Goal: Task Accomplishment & Management: Manage account settings

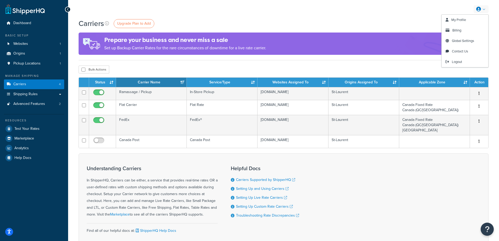
click at [478, 9] on icon at bounding box center [478, 9] width 5 height 5
click at [453, 18] on span "My Profile" at bounding box center [458, 19] width 15 height 5
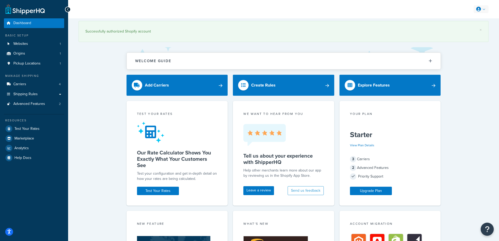
click at [486, 8] on link at bounding box center [481, 9] width 15 height 8
click at [457, 28] on span "Billing" at bounding box center [456, 30] width 9 height 5
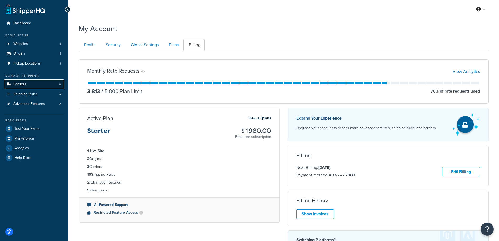
click at [26, 83] on link "Carriers 4" at bounding box center [34, 84] width 60 height 10
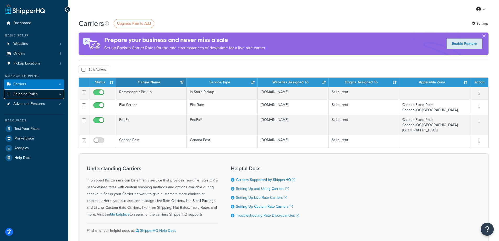
click at [60, 95] on link "Shipping Rules" at bounding box center [34, 94] width 60 height 10
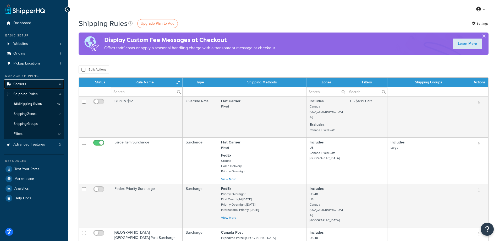
click at [49, 83] on link "Carriers 4" at bounding box center [34, 84] width 60 height 10
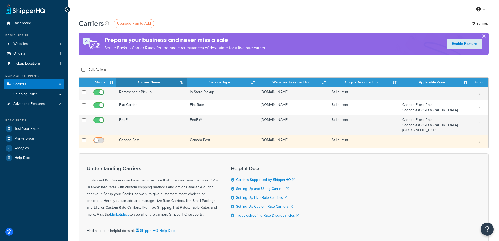
click at [99, 140] on input "checkbox" at bounding box center [99, 141] width 14 height 7
checkbox input "false"
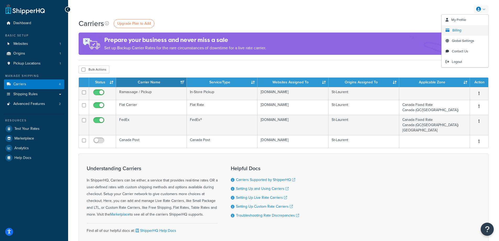
click at [457, 29] on span "Billing" at bounding box center [456, 30] width 9 height 5
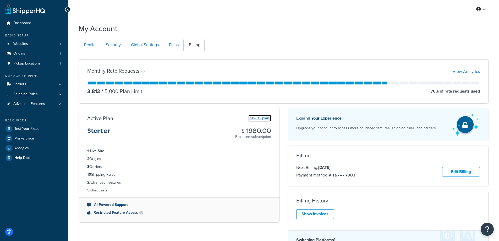
click at [258, 117] on link "View all plans" at bounding box center [259, 118] width 23 height 7
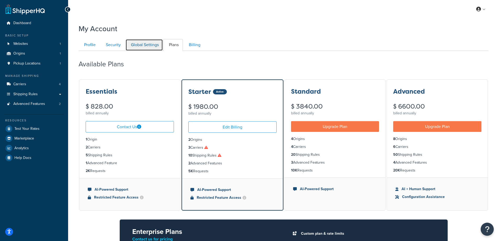
click at [146, 46] on link "Global Settings" at bounding box center [143, 45] width 37 height 12
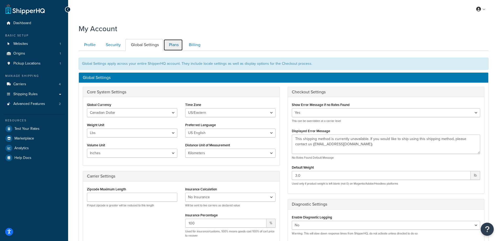
click at [180, 46] on link "Plans" at bounding box center [172, 45] width 19 height 12
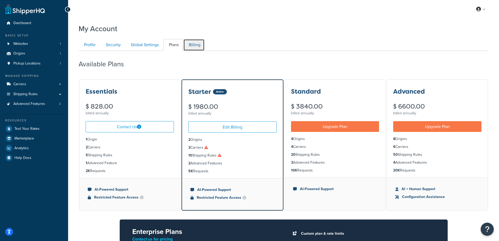
click at [191, 45] on link "Billing" at bounding box center [193, 45] width 21 height 12
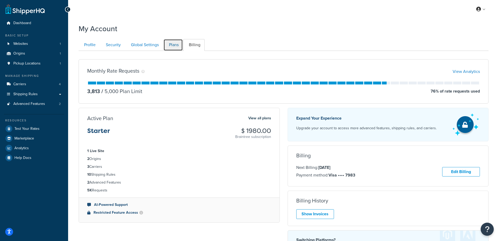
click at [177, 43] on link "Plans" at bounding box center [172, 45] width 19 height 12
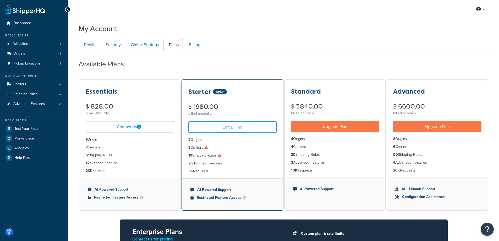
scroll to position [51, 0]
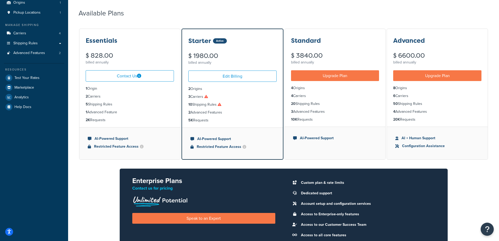
click at [328, 163] on div "Essentials $ 828.00 billed annually Contact Us 1 Origin 2 Carriers 5 Shipping R…" at bounding box center [284, 141] width 410 height 227
click at [113, 168] on div "Essentials $ 828.00 billed annually Contact Us 1 Origin 2 Carriers 5 Shipping R…" at bounding box center [284, 141] width 410 height 227
click at [75, 32] on div "My Account Contact Us Send Us A Message Contact Information Name * Email * Comp…" at bounding box center [283, 136] width 431 height 332
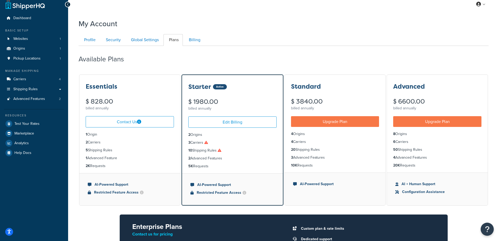
scroll to position [0, 0]
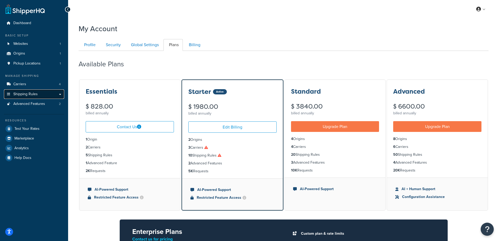
click at [57, 93] on link "Shipping Rules" at bounding box center [34, 94] width 60 height 10
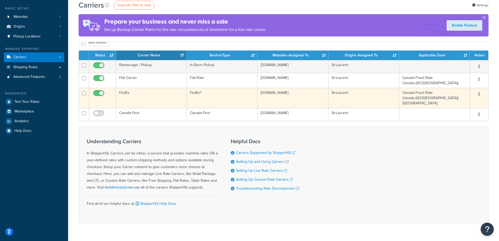
scroll to position [41, 0]
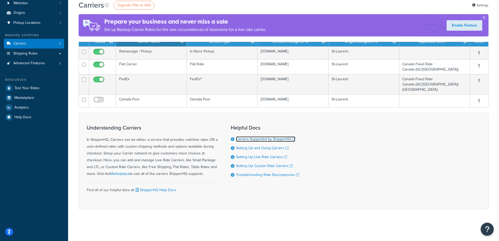
click at [247, 140] on link "Carriers Supported by ShipperHQ" at bounding box center [265, 139] width 59 height 6
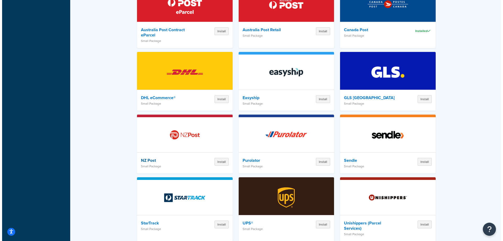
scroll to position [418, 0]
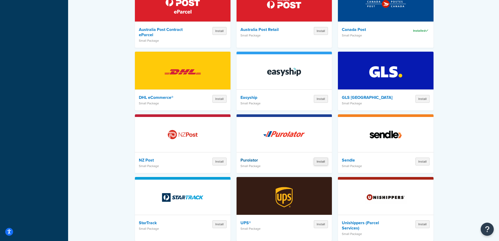
click at [326, 158] on button "Install" at bounding box center [321, 161] width 14 height 8
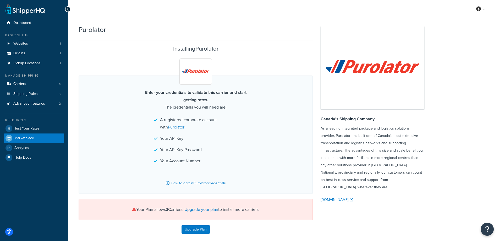
scroll to position [1, 0]
click at [202, 209] on link "Upgrade your plan" at bounding box center [201, 209] width 34 height 6
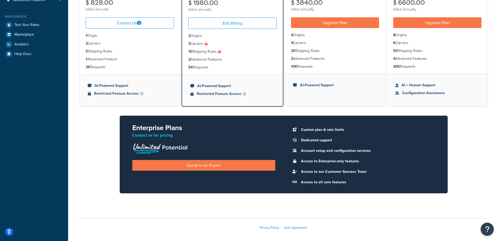
scroll to position [104, 0]
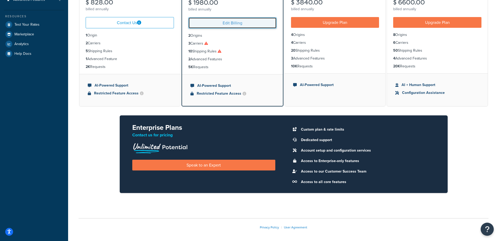
click at [229, 25] on link "Edit Billing" at bounding box center [232, 22] width 88 height 11
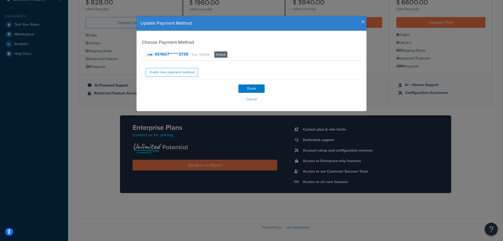
click at [362, 21] on icon "button" at bounding box center [363, 22] width 4 height 5
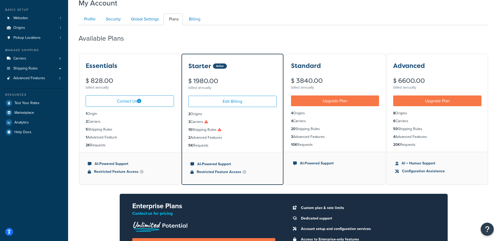
scroll to position [25, 0]
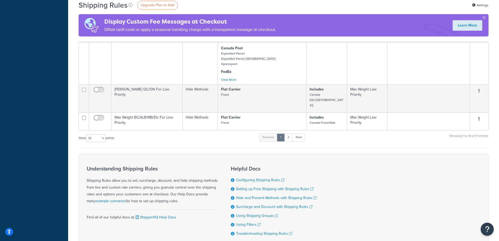
scroll to position [338, 0]
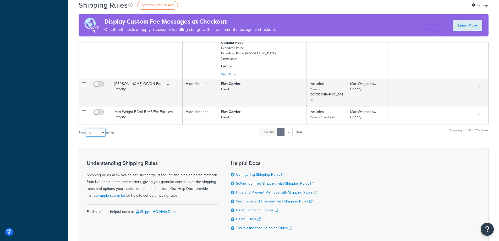
click at [103, 129] on select "10 15 25 50 100 1000" at bounding box center [96, 133] width 20 height 8
select select "25"
click at [86, 129] on select "10 15 25 50 100 1000" at bounding box center [96, 133] width 20 height 8
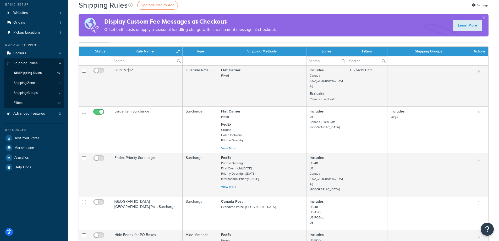
scroll to position [0, 0]
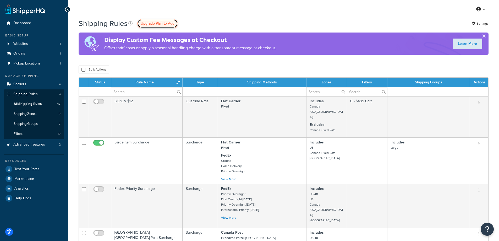
click at [148, 23] on span "Upgrade Plan to Add" at bounding box center [158, 24] width 34 height 6
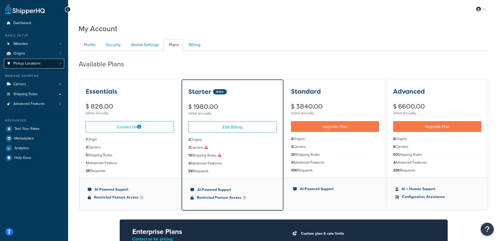
click at [34, 61] on span "Pickup Locations" at bounding box center [26, 63] width 27 height 4
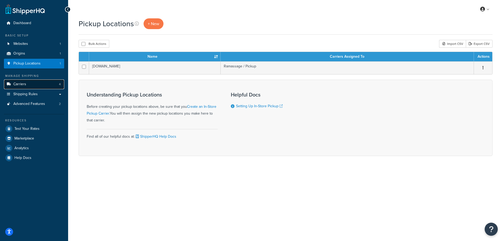
click at [21, 86] on span "Carriers" at bounding box center [19, 84] width 13 height 4
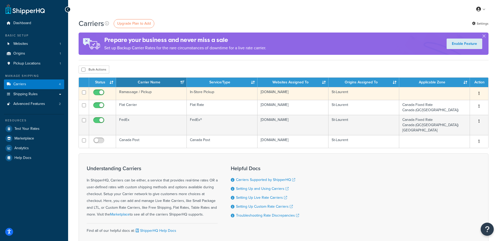
click at [155, 91] on td "Ramassage / Pickup" at bounding box center [151, 93] width 71 height 13
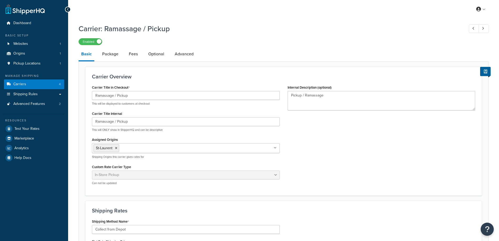
select select "pickup"
click at [111, 57] on link "Package" at bounding box center [110, 54] width 21 height 13
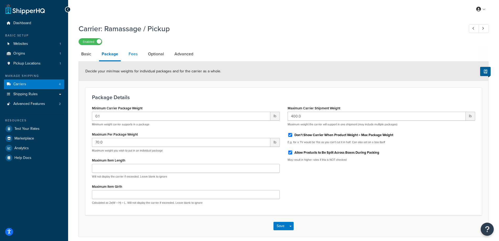
click at [137, 53] on link "Fees" at bounding box center [133, 54] width 14 height 13
select select "AFTER"
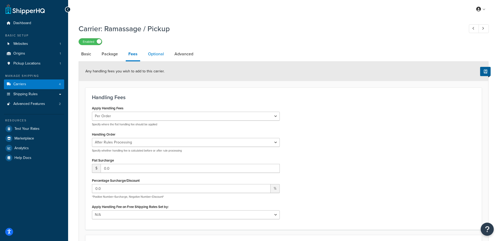
click at [152, 54] on link "Optional" at bounding box center [155, 54] width 21 height 13
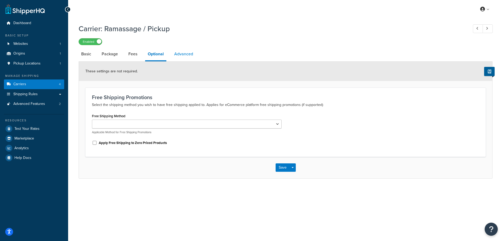
click at [177, 54] on link "Advanced" at bounding box center [184, 54] width 24 height 13
select select "false"
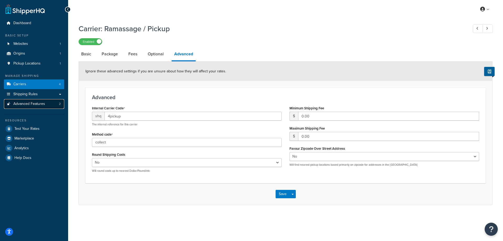
click at [48, 107] on link "Advanced Features 2" at bounding box center [34, 104] width 60 height 10
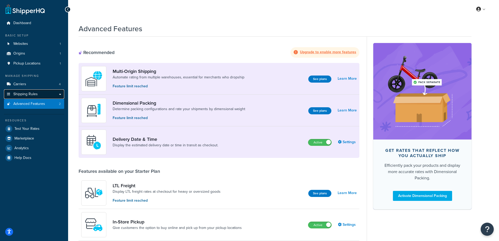
click at [45, 94] on link "Shipping Rules" at bounding box center [34, 94] width 60 height 10
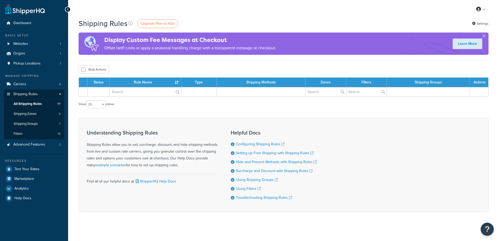
select select "25"
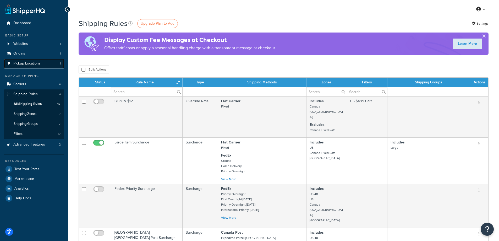
click at [28, 61] on span "Pickup Locations" at bounding box center [26, 63] width 27 height 4
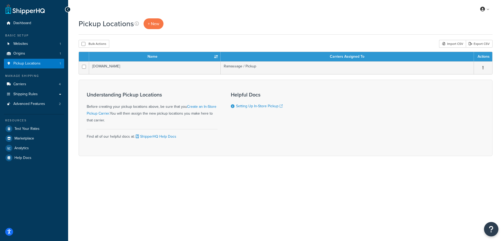
click at [487, 229] on button "Open Resource Center" at bounding box center [491, 229] width 14 height 14
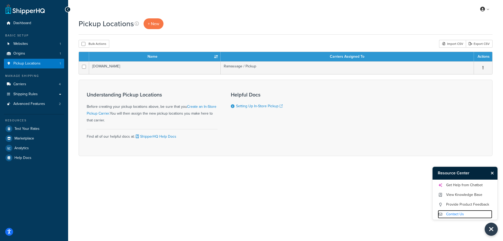
click at [448, 215] on link "Contact Us" at bounding box center [465, 214] width 54 height 8
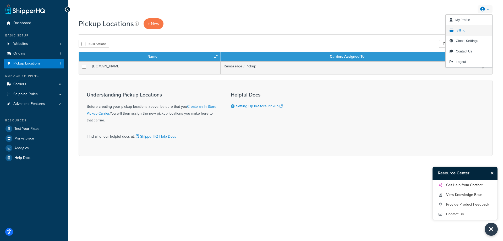
click at [464, 31] on span "Billing" at bounding box center [460, 30] width 9 height 5
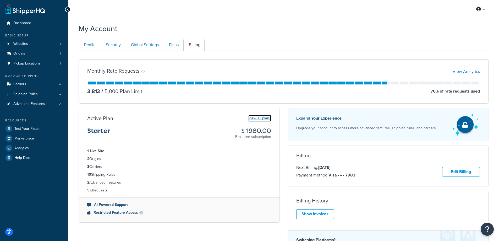
click at [254, 115] on link "View all plans" at bounding box center [259, 118] width 23 height 7
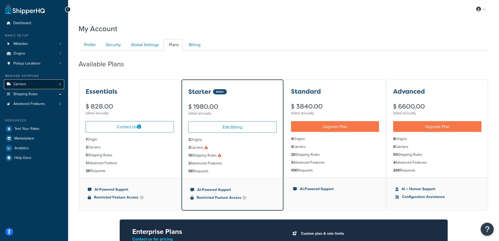
click at [22, 85] on span "Carriers" at bounding box center [19, 84] width 13 height 4
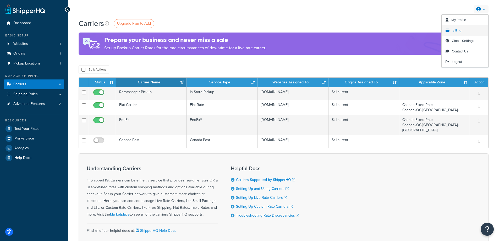
click at [452, 29] on span "Billing" at bounding box center [456, 30] width 9 height 5
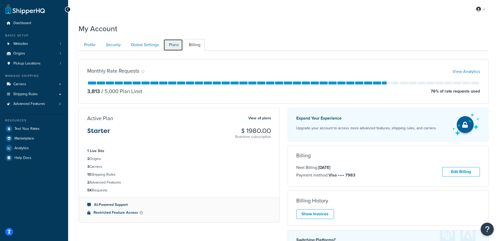
click at [169, 45] on link "Plans" at bounding box center [172, 45] width 19 height 12
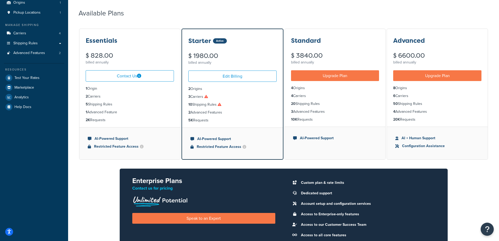
click at [438, 221] on div "Custom plan & rate limits Dedicated support Account setup and configuration ser…" at bounding box center [364, 209] width 160 height 65
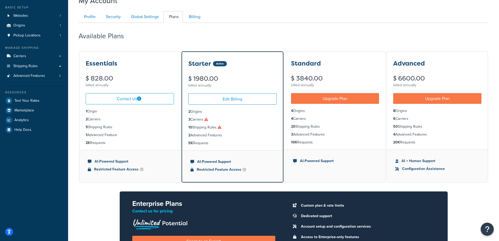
scroll to position [0, 0]
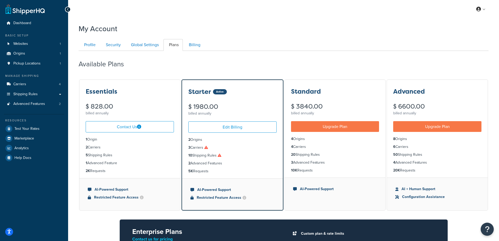
click at [84, 62] on h2 "Available Plans" at bounding box center [105, 64] width 53 height 8
click at [24, 22] on span "Dashboard" at bounding box center [22, 23] width 18 height 4
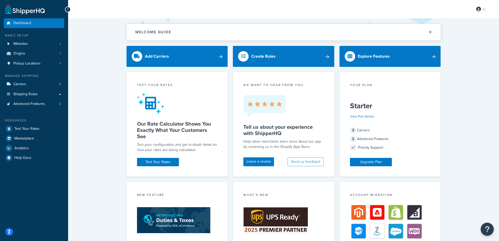
drag, startPoint x: 129, startPoint y: 100, endPoint x: 130, endPoint y: 95, distance: 5.0
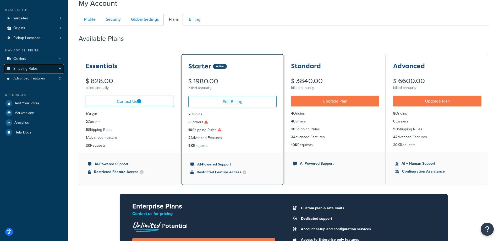
click at [34, 69] on span "Shipping Rules" at bounding box center [25, 69] width 24 height 4
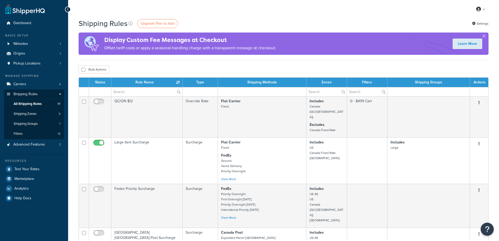
select select "25"
